Goal: Task Accomplishment & Management: Manage account settings

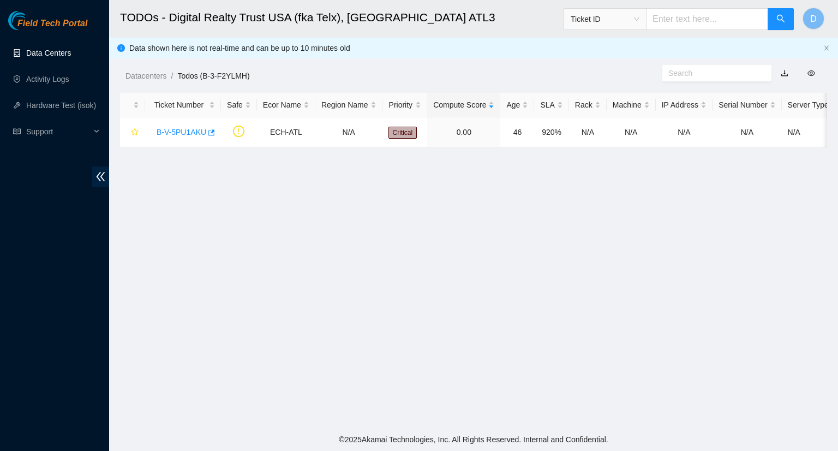
click at [46, 57] on link "Data Centers" at bounding box center [48, 53] width 45 height 9
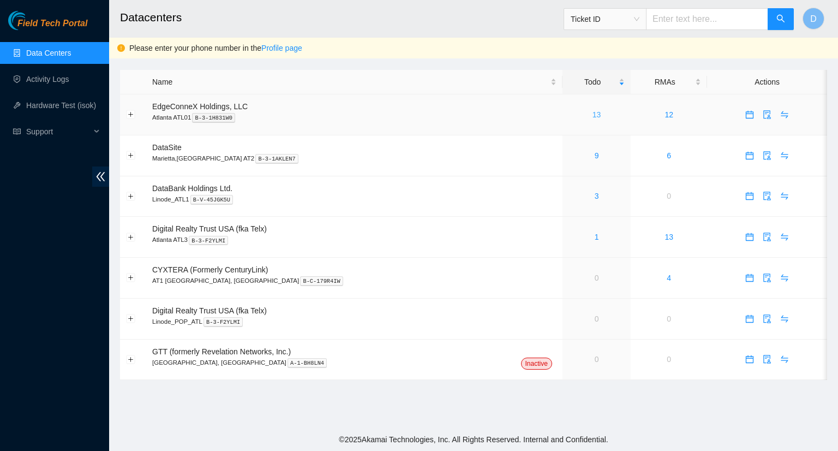
click at [593, 116] on link "13" at bounding box center [597, 114] width 9 height 9
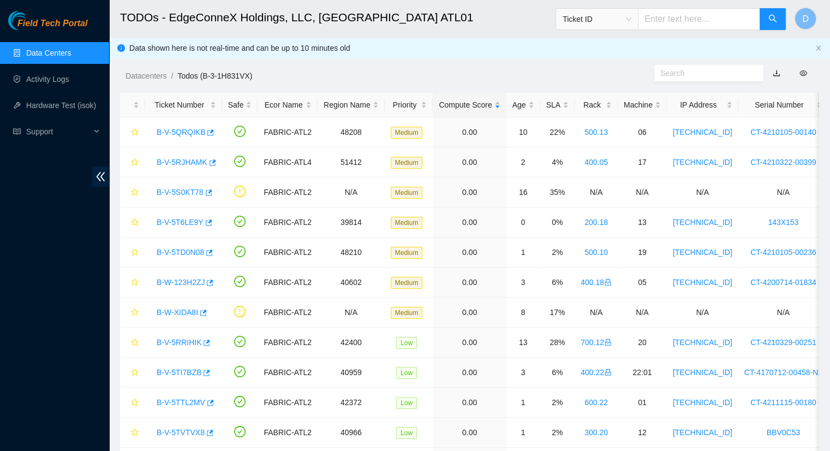
click at [775, 74] on link "button" at bounding box center [777, 73] width 8 height 9
drag, startPoint x: 751, startPoint y: 1, endPoint x: 509, endPoint y: 22, distance: 243.3
click at [509, 22] on h2 "TODOs - EdgeConneX Holdings, LLC, Atlanta ATL01" at bounding box center [403, 17] width 566 height 35
click at [775, 72] on link "button" at bounding box center [777, 73] width 8 height 9
drag, startPoint x: 584, startPoint y: 1, endPoint x: 576, endPoint y: 56, distance: 56.3
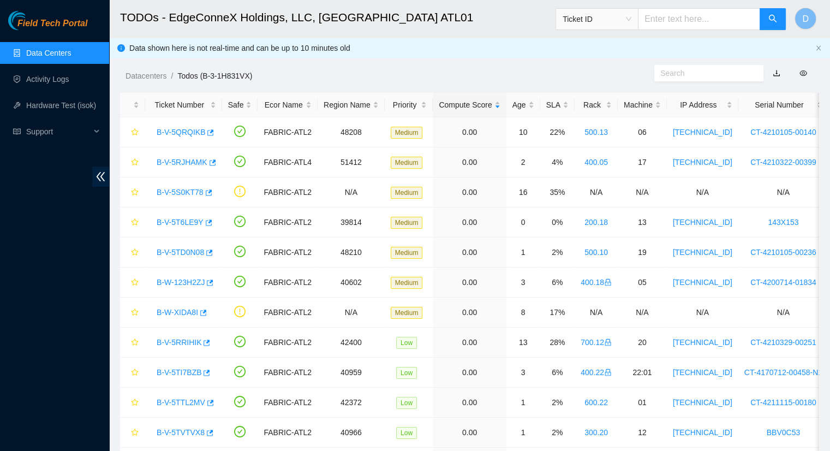
click at [576, 56] on div "Datacenters / Todos (B-3-1H831VX) /" at bounding box center [379, 51] width 541 height 61
drag, startPoint x: 757, startPoint y: 5, endPoint x: 804, endPoint y: 73, distance: 82.8
click at [804, 73] on icon "eye" at bounding box center [804, 73] width 8 height 8
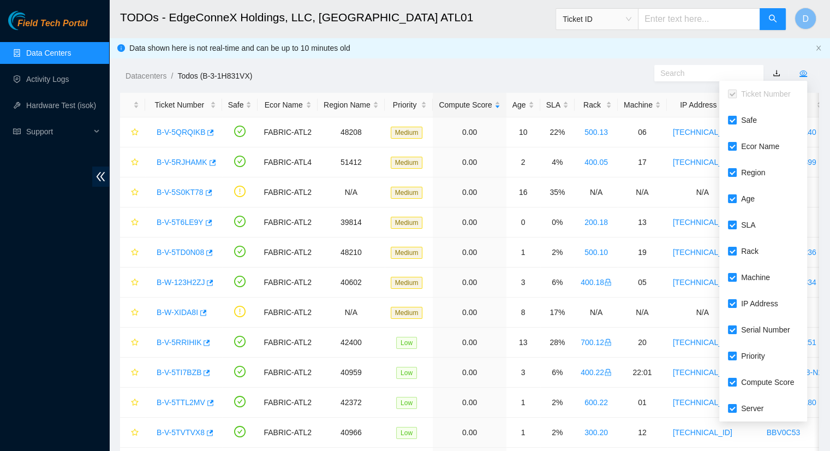
click at [804, 73] on icon "eye" at bounding box center [804, 73] width 8 height 8
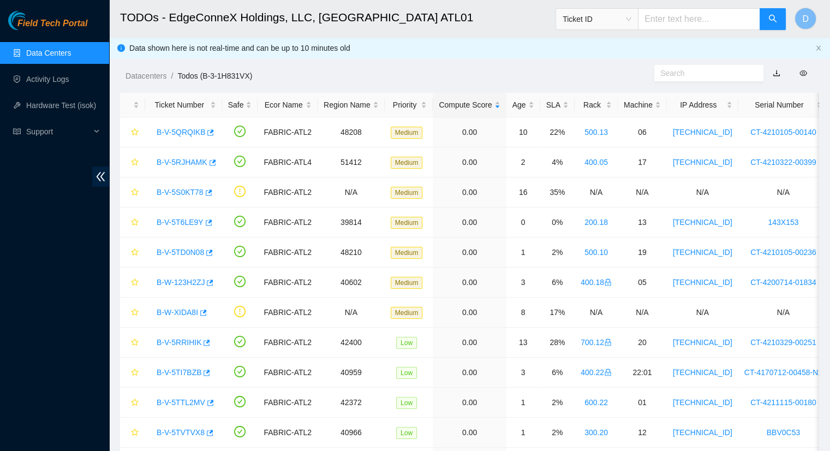
click at [781, 69] on link "button" at bounding box center [777, 73] width 8 height 9
click at [52, 53] on link "Data Centers" at bounding box center [48, 53] width 45 height 9
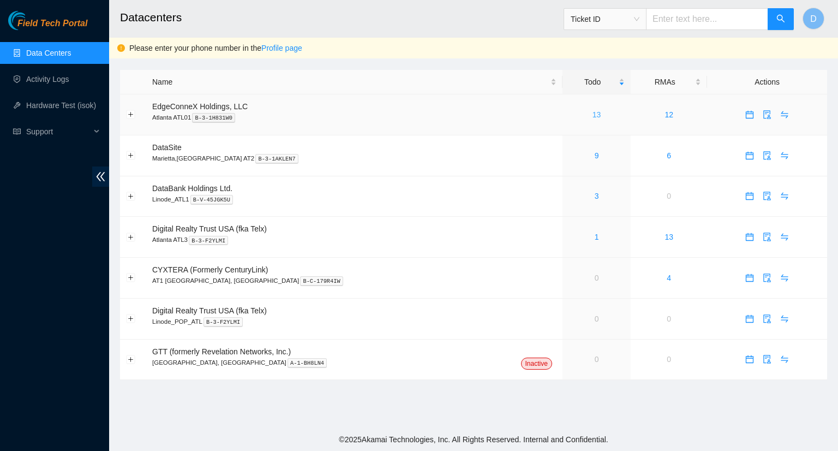
click at [593, 117] on link "13" at bounding box center [597, 114] width 9 height 9
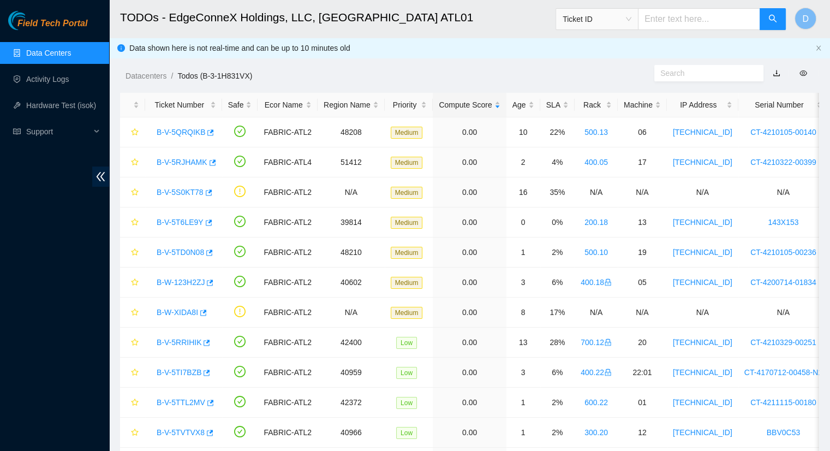
click at [57, 55] on link "Data Centers" at bounding box center [48, 53] width 45 height 9
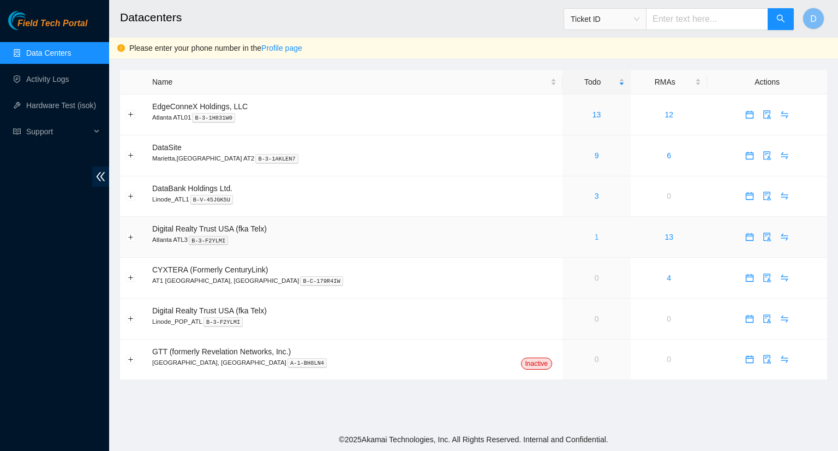
click at [595, 237] on link "1" at bounding box center [597, 237] width 4 height 9
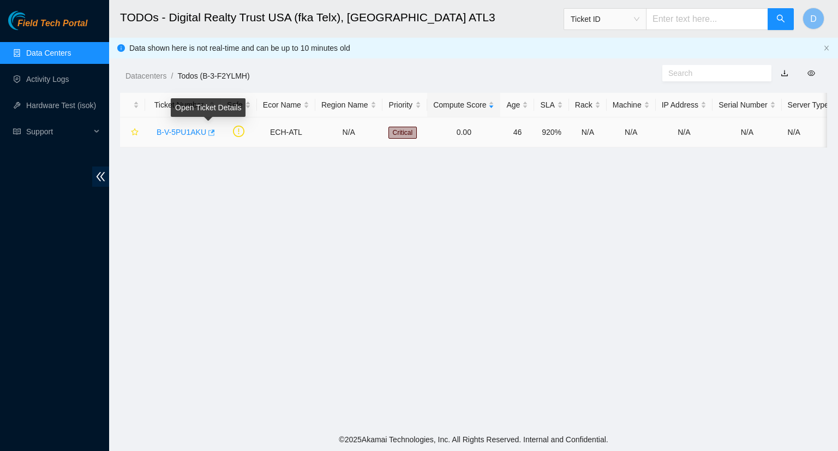
click at [212, 133] on button "button" at bounding box center [210, 132] width 9 height 17
